Goal: Find specific page/section: Find specific page/section

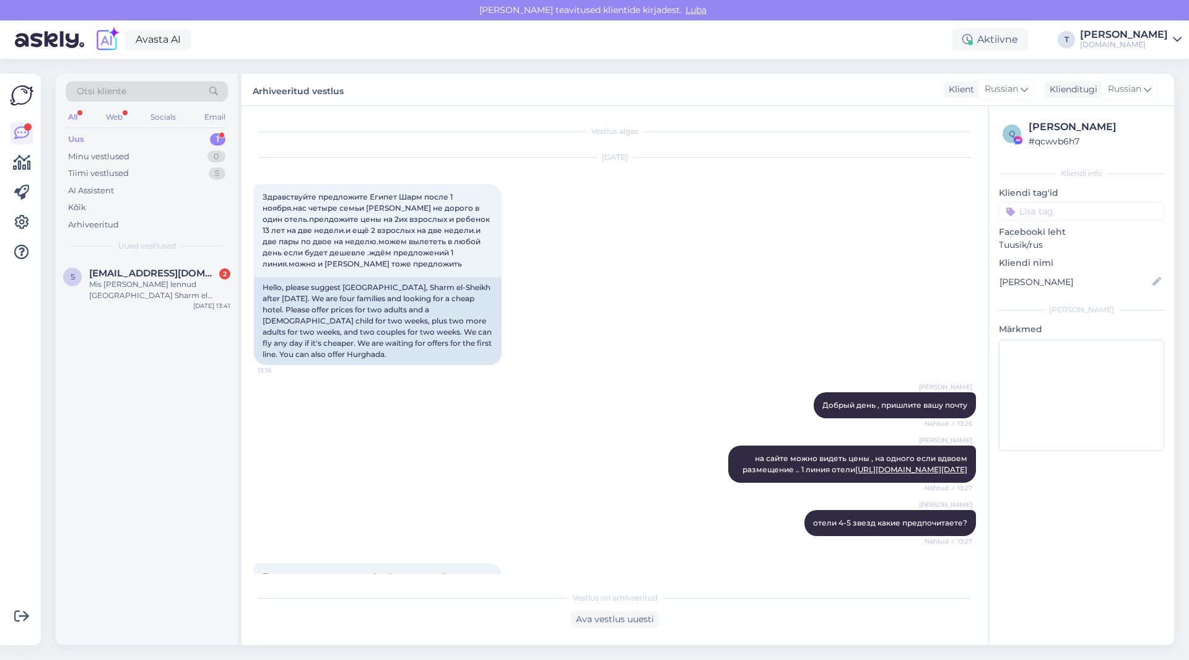
scroll to position [203, 0]
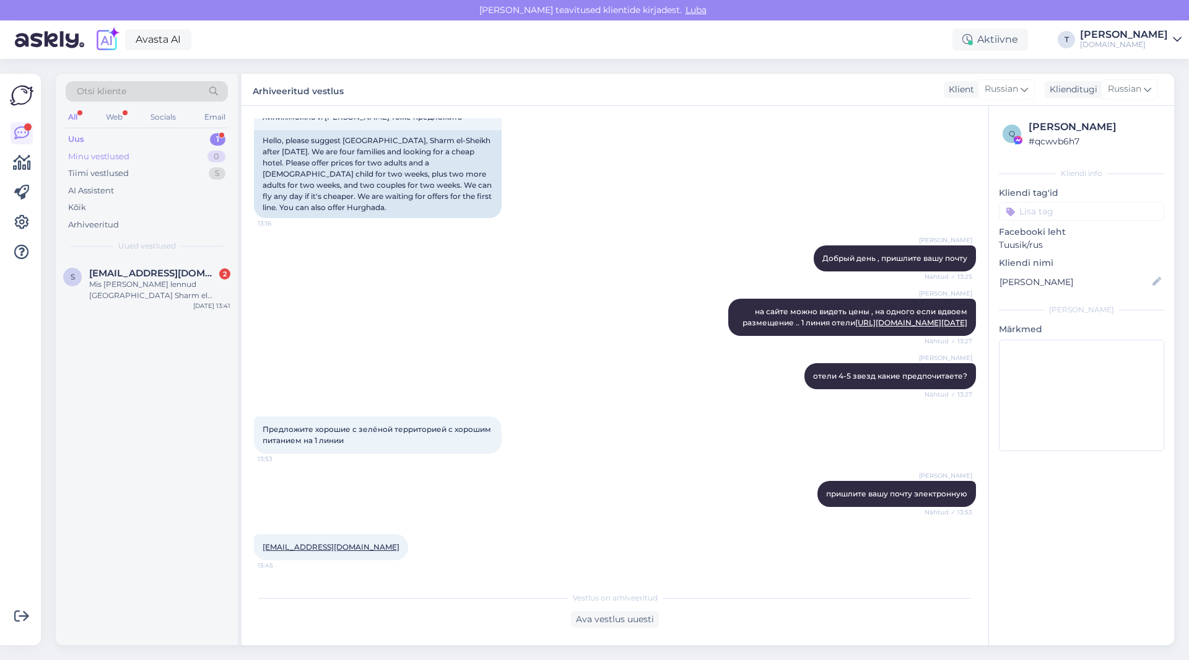
click at [136, 154] on div "Minu vestlused 0" at bounding box center [147, 156] width 162 height 17
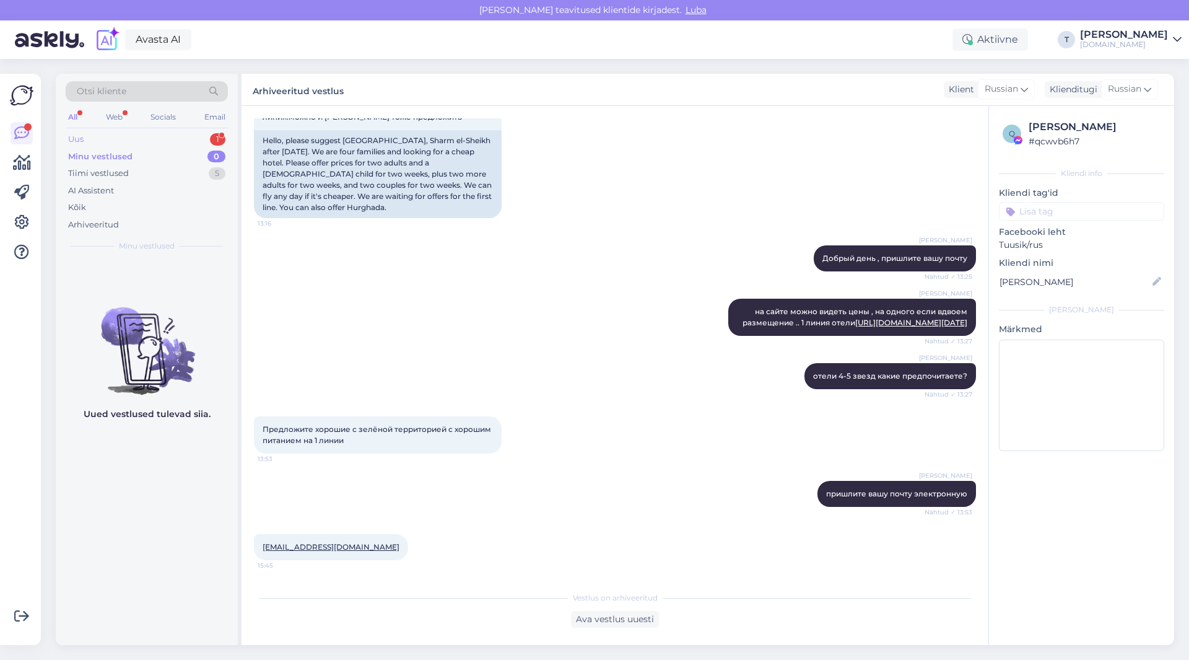
click at [136, 138] on div "Uus 1" at bounding box center [147, 139] width 162 height 17
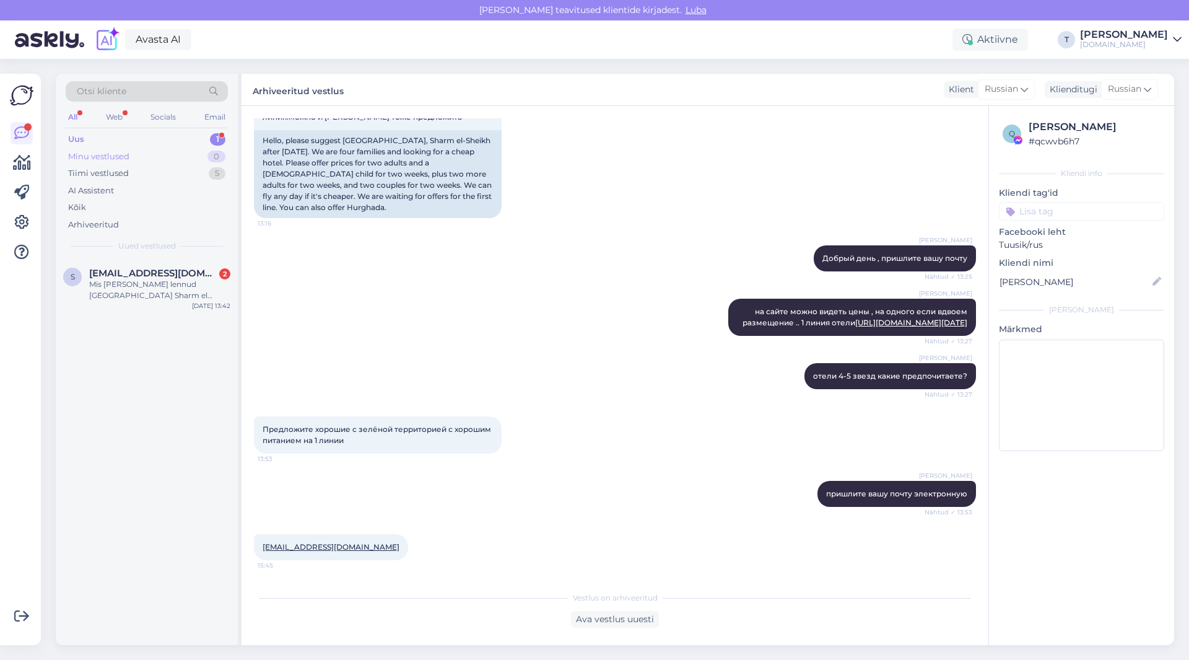
click at [134, 160] on div "Minu vestlused 0" at bounding box center [147, 156] width 162 height 17
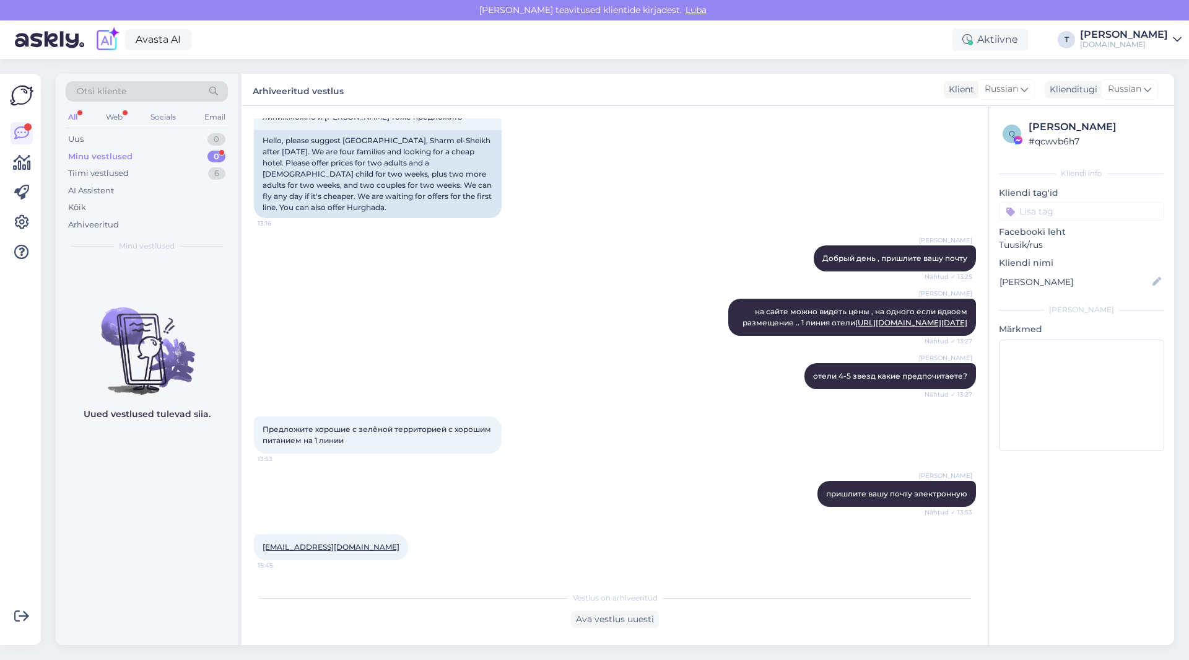
click at [115, 152] on div "Minu vestlused" at bounding box center [100, 156] width 64 height 12
click at [108, 170] on div "Tiimi vestlused" at bounding box center [98, 173] width 61 height 12
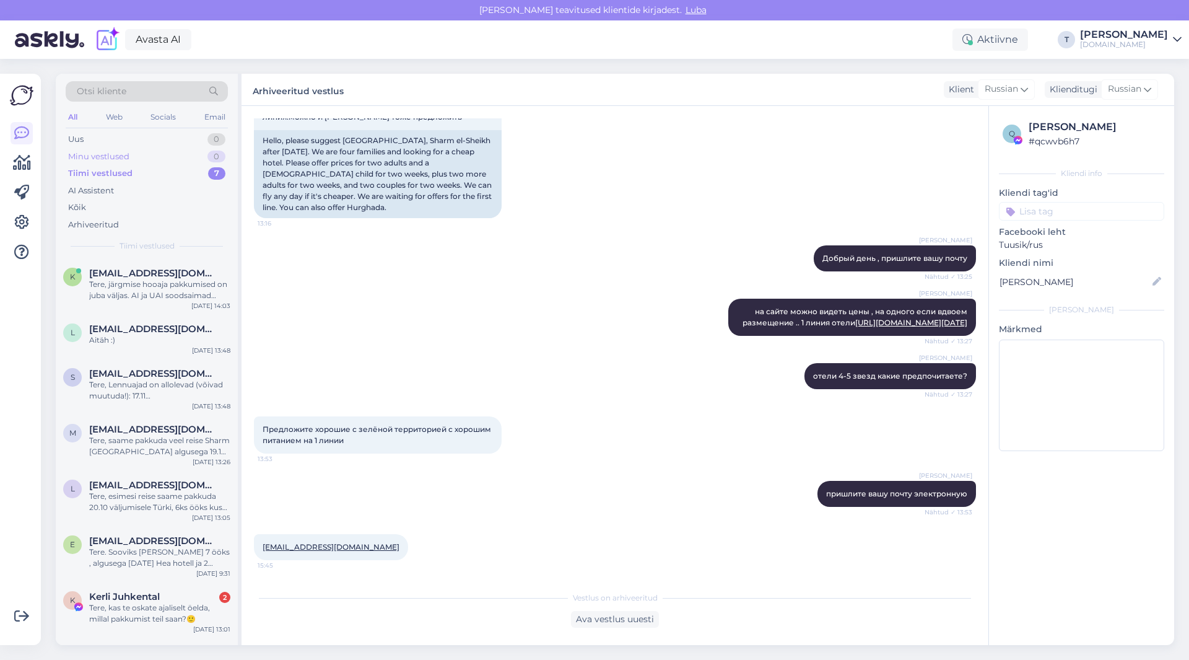
click at [107, 155] on div "Minu vestlused" at bounding box center [98, 156] width 61 height 12
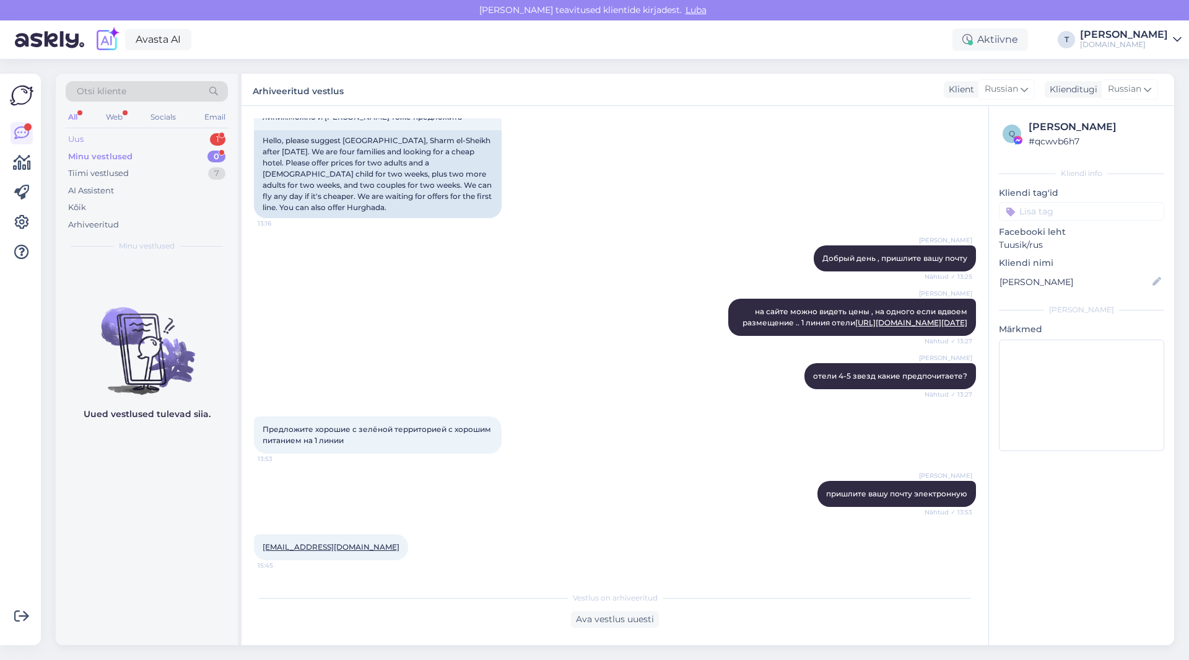
click at [171, 137] on div "Uus 1" at bounding box center [147, 139] width 162 height 17
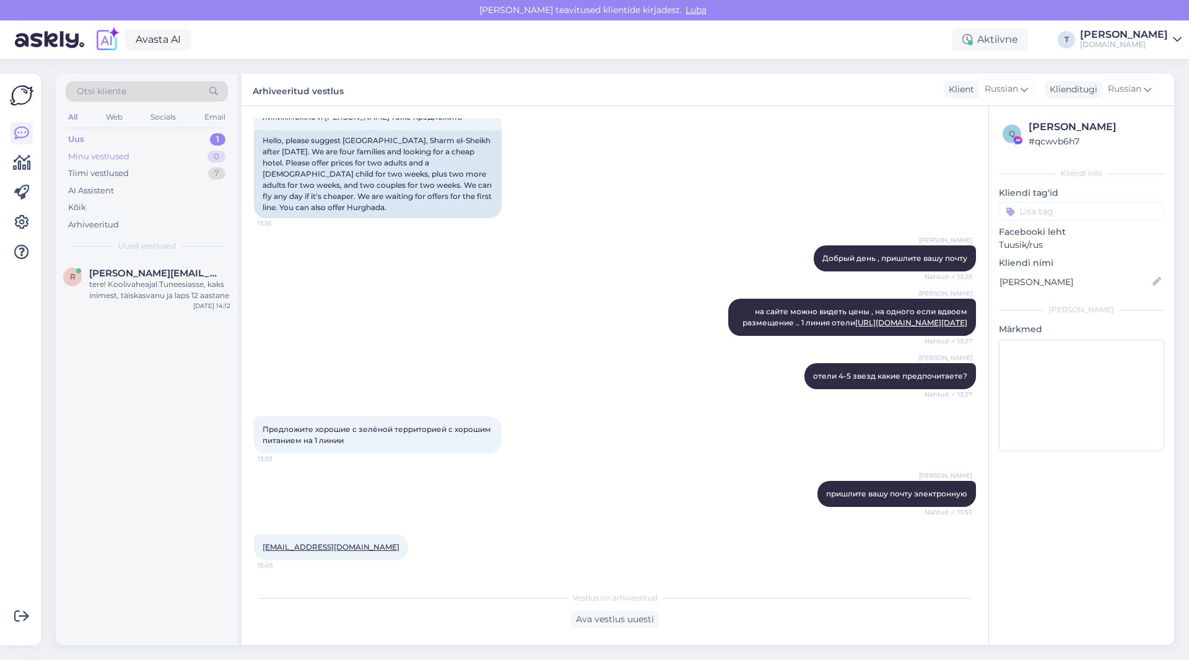
click at [169, 156] on div "Minu vestlused 0" at bounding box center [147, 156] width 162 height 17
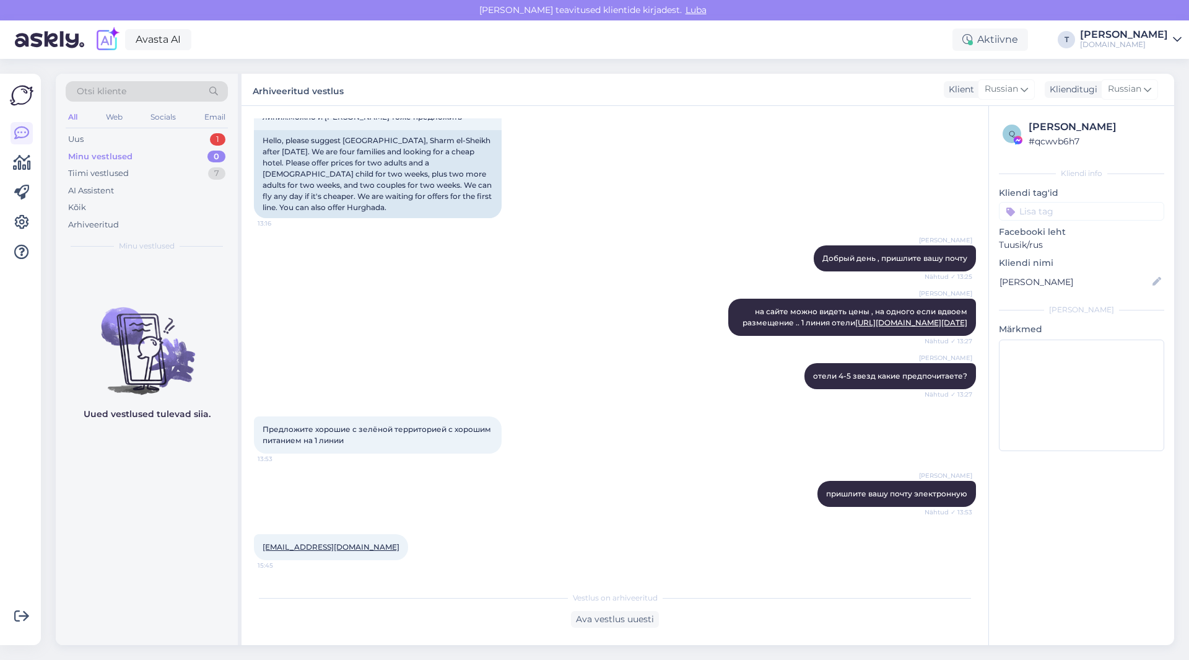
click at [165, 152] on div "Minu vestlused 0" at bounding box center [147, 156] width 162 height 17
click at [165, 133] on div "Uus 1" at bounding box center [147, 139] width 162 height 17
